Goal: Navigation & Orientation: Find specific page/section

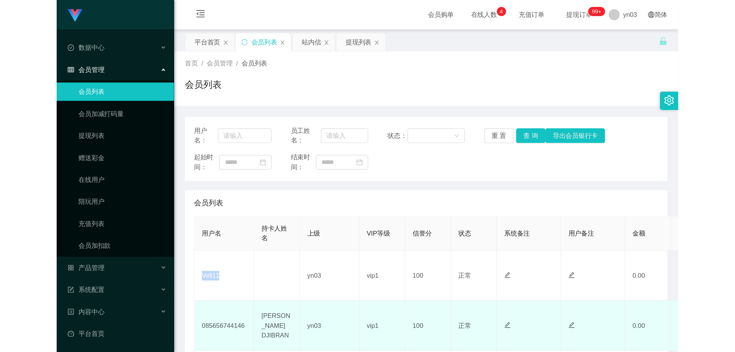
scroll to position [153, 0]
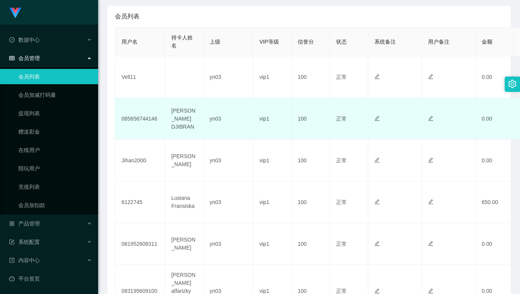
click at [150, 118] on td "085656744146" at bounding box center [140, 119] width 50 height 42
copy td "085656744146"
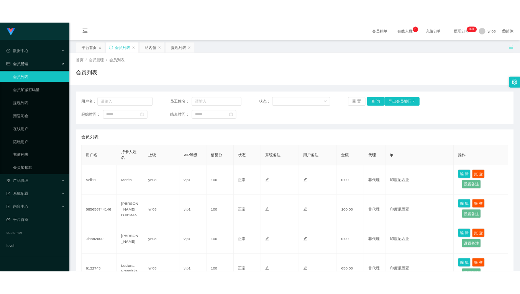
scroll to position [77, 0]
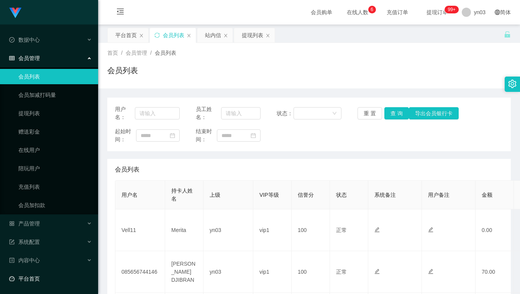
click at [33, 271] on link "平台首页" at bounding box center [50, 278] width 83 height 15
